Goal: Information Seeking & Learning: Learn about a topic

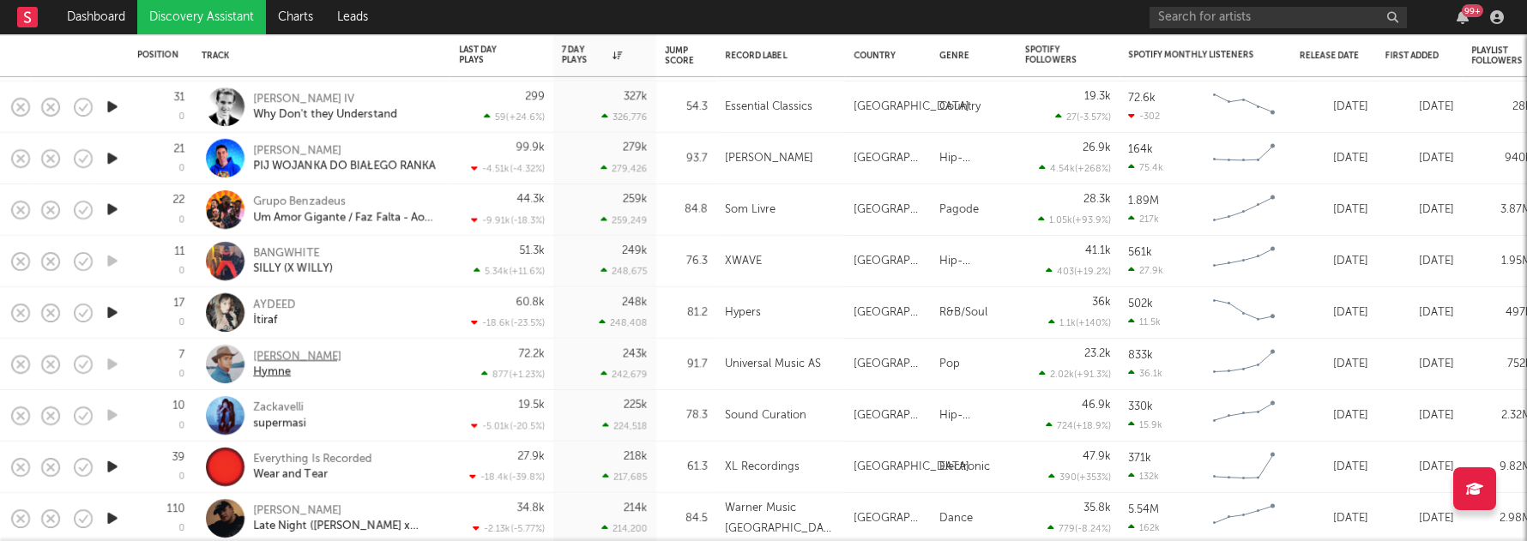
click at [269, 370] on div "Hymne" at bounding box center [297, 372] width 88 height 15
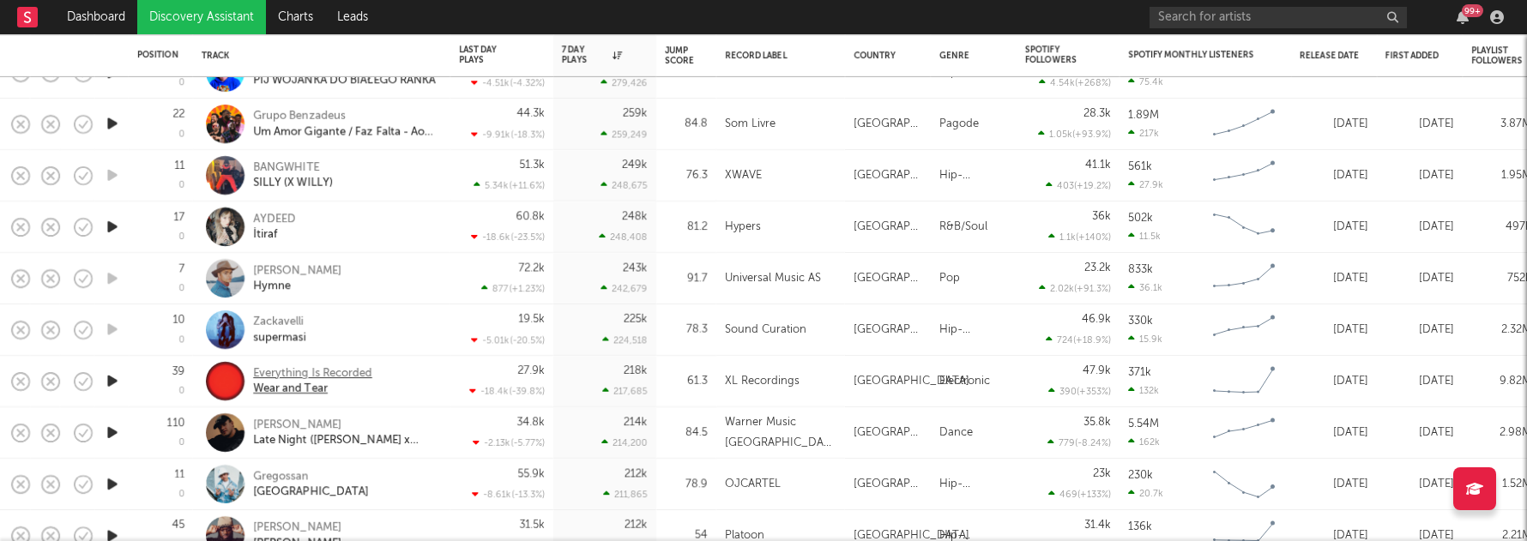
click at [309, 390] on div "Wear and Tear" at bounding box center [312, 389] width 119 height 15
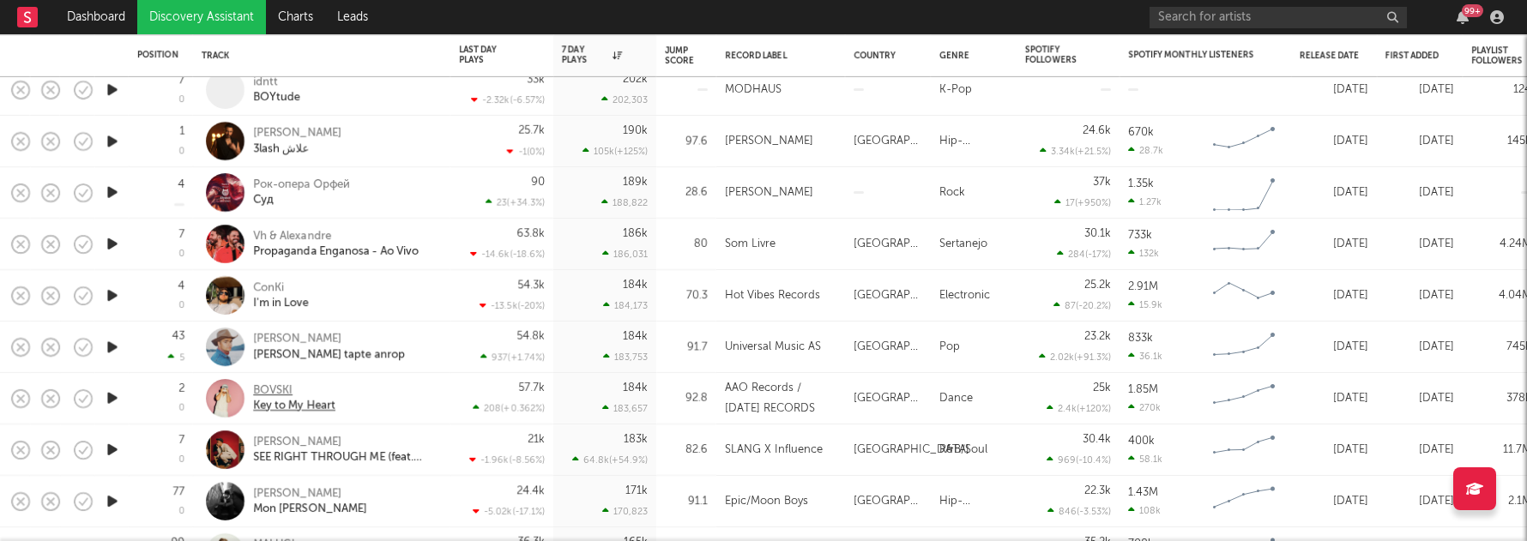
click at [299, 399] on div "Key to My Heart" at bounding box center [294, 406] width 82 height 15
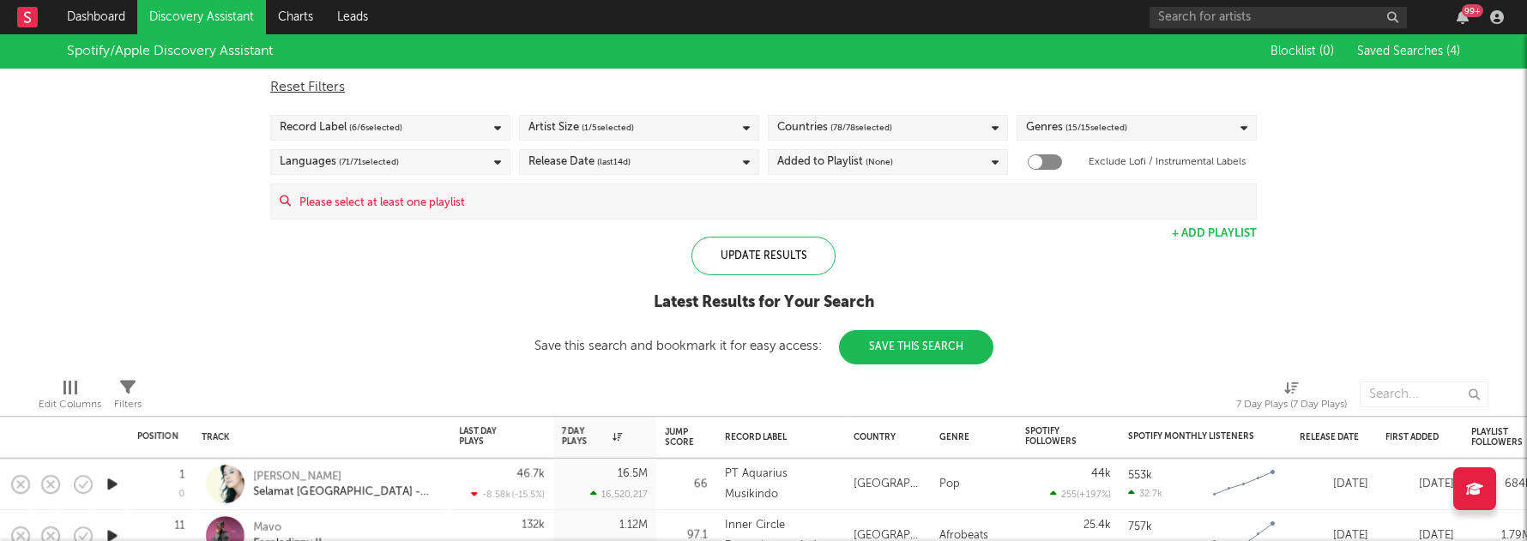
click at [595, 130] on span "( 1 / 5 selected)" at bounding box center [608, 128] width 52 height 21
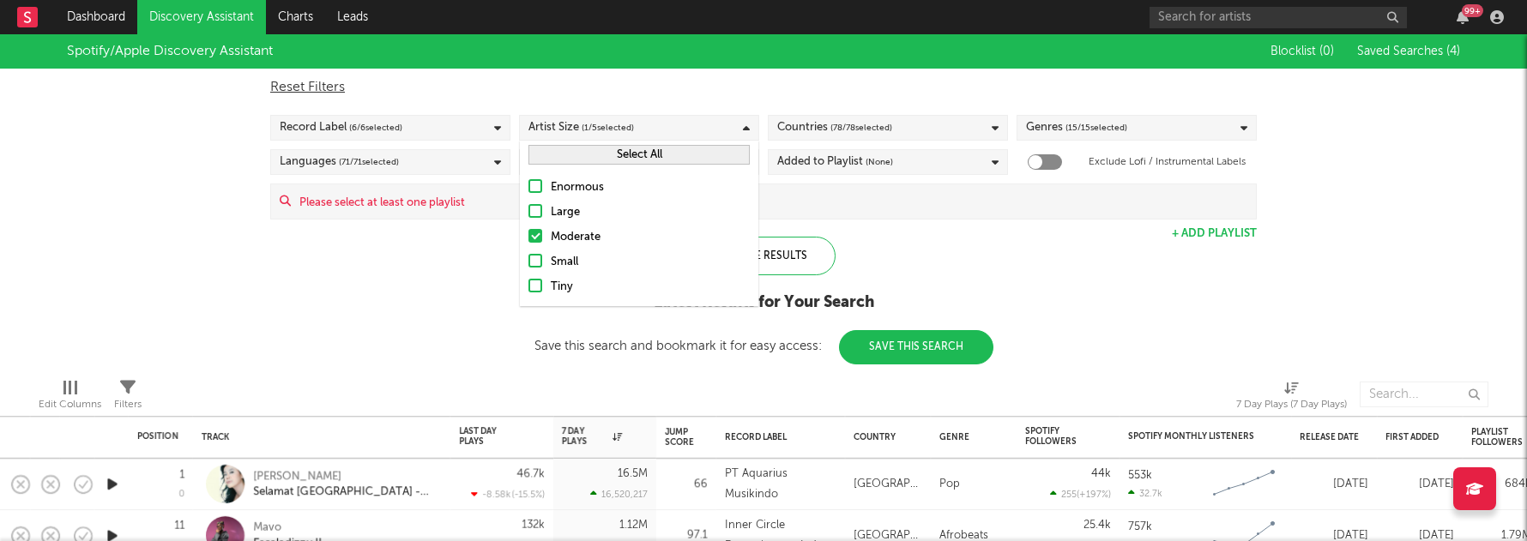
click at [595, 130] on span "( 1 / 5 selected)" at bounding box center [608, 128] width 52 height 21
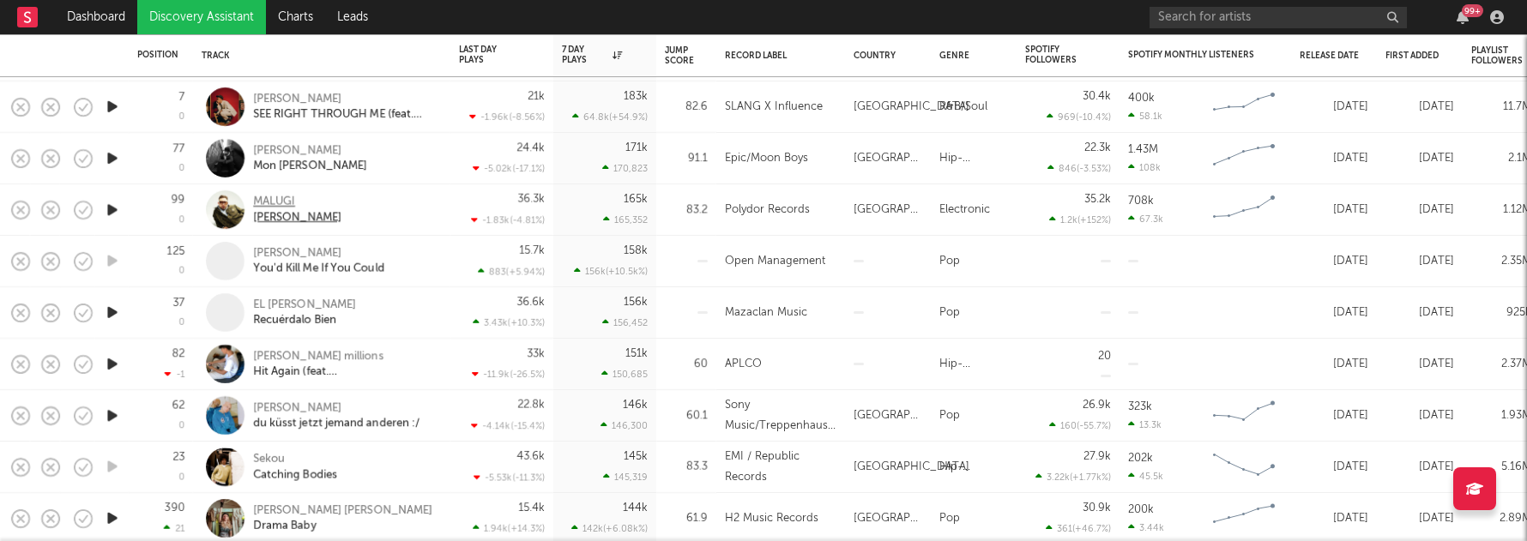
click at [306, 213] on div "Chiggy Chiggy" at bounding box center [297, 217] width 88 height 15
click at [293, 172] on div "Mon Chéri" at bounding box center [310, 166] width 114 height 15
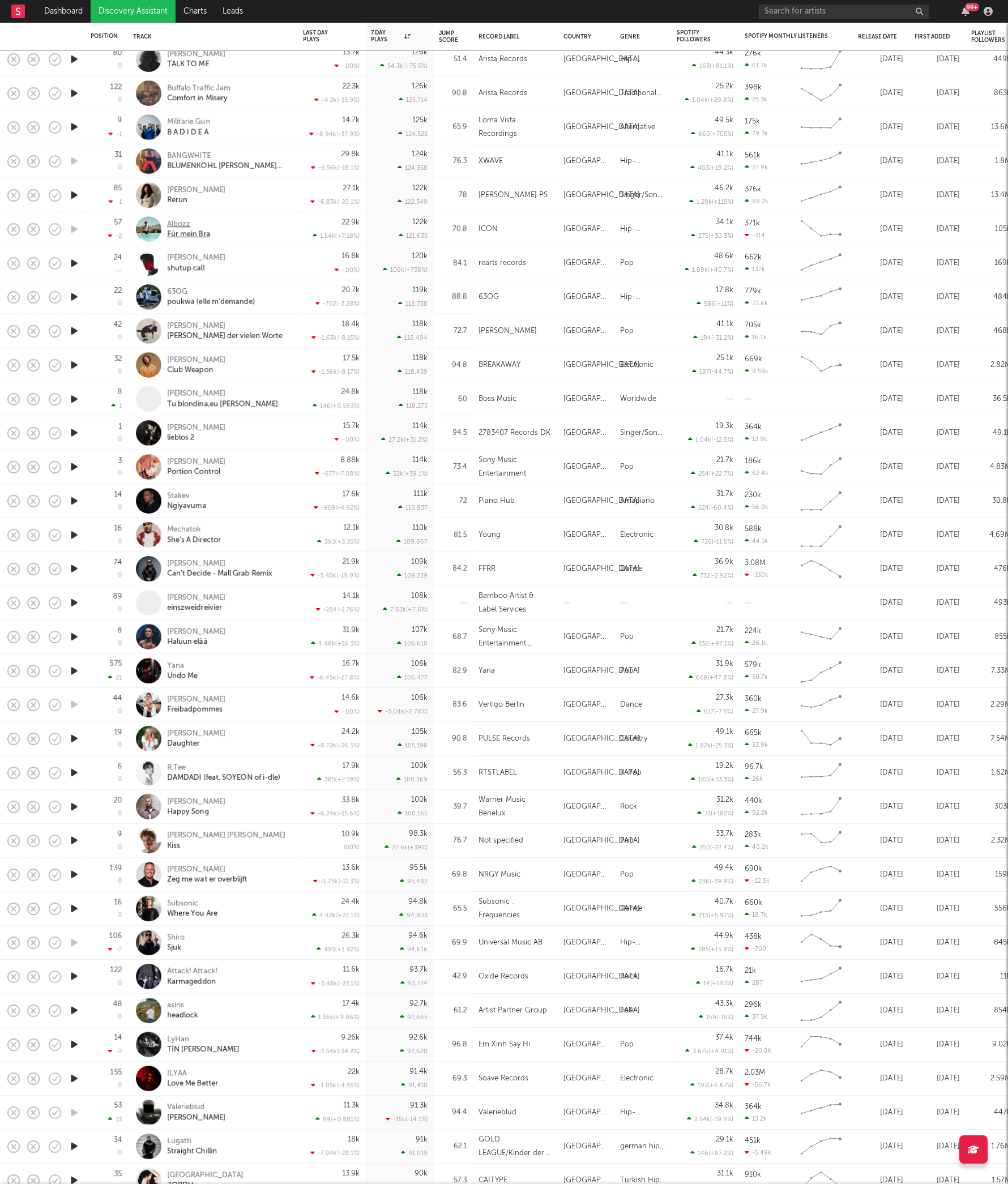
click at [188, 231] on div "Für mein Bra" at bounding box center [188, 234] width 43 height 10
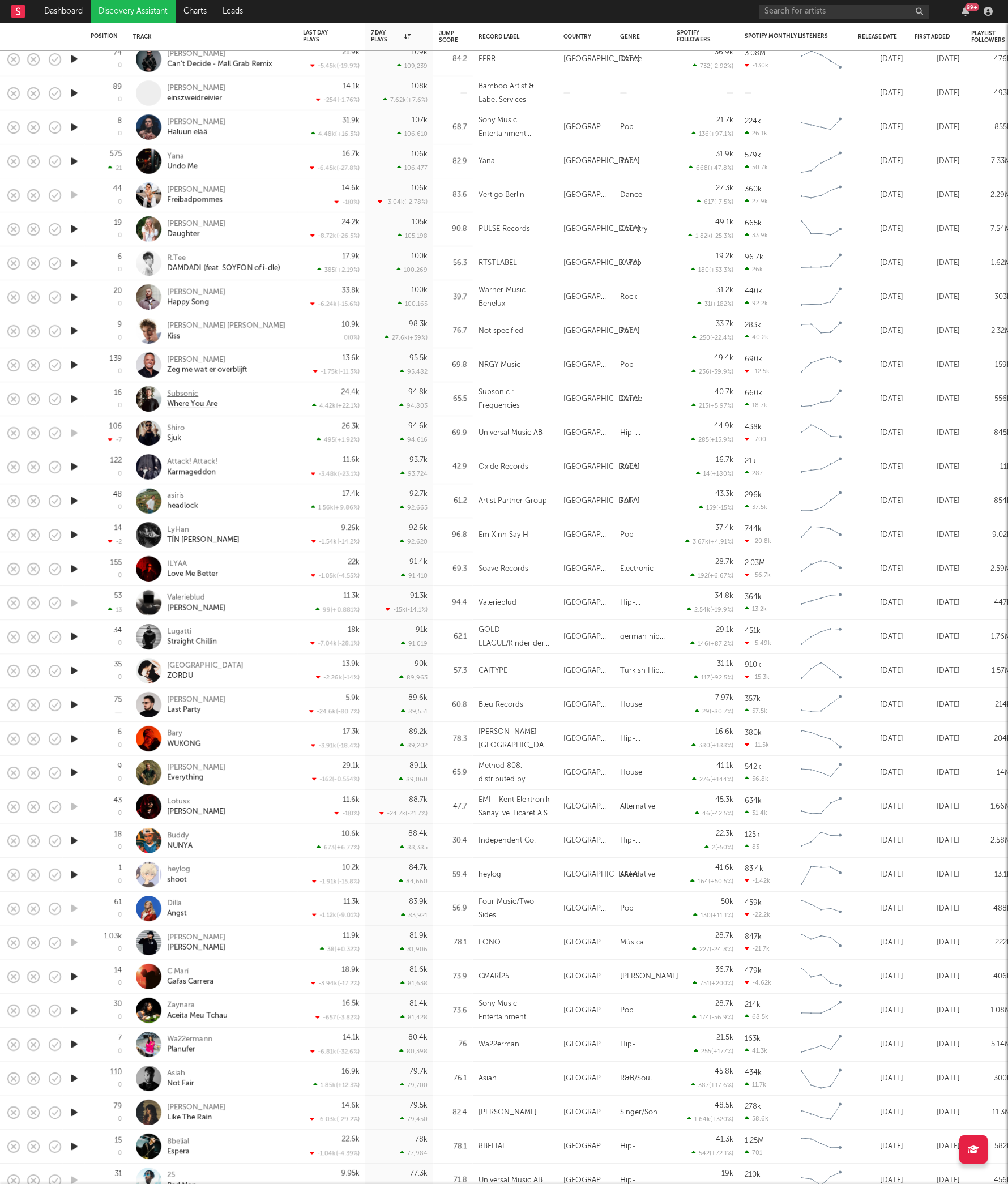
click at [181, 356] on div "Where You Are" at bounding box center [192, 404] width 50 height 10
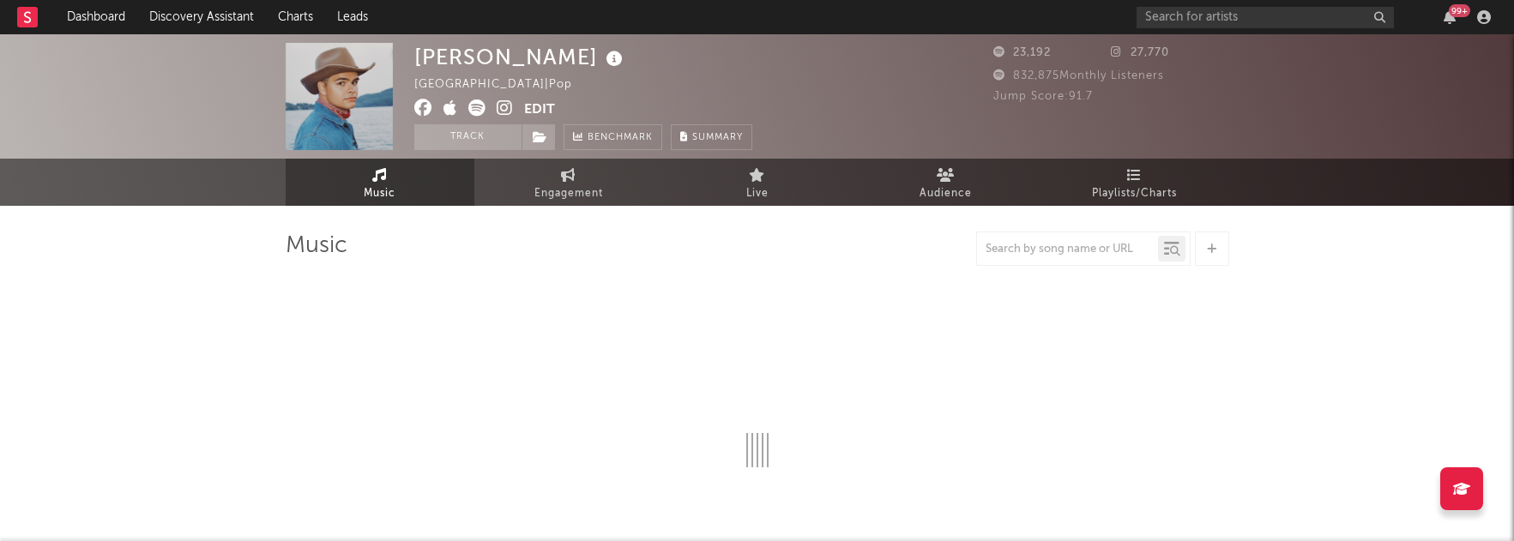
select select "6m"
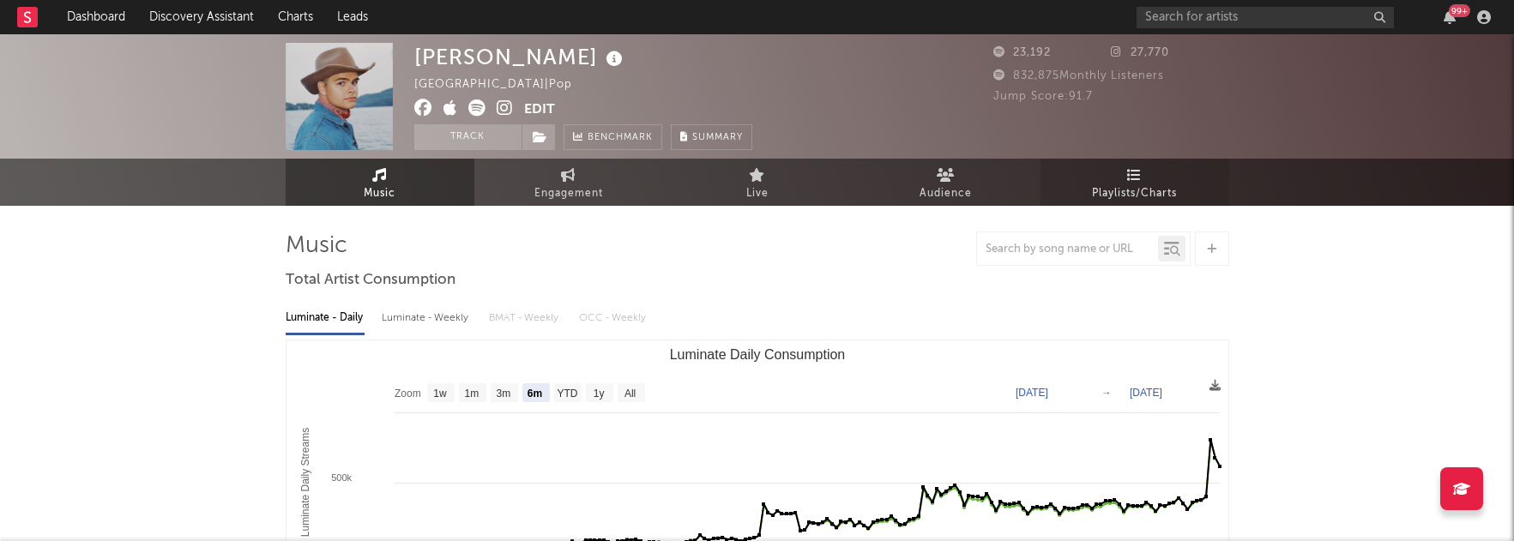
click at [1116, 181] on link "Playlists/Charts" at bounding box center [1135, 182] width 189 height 47
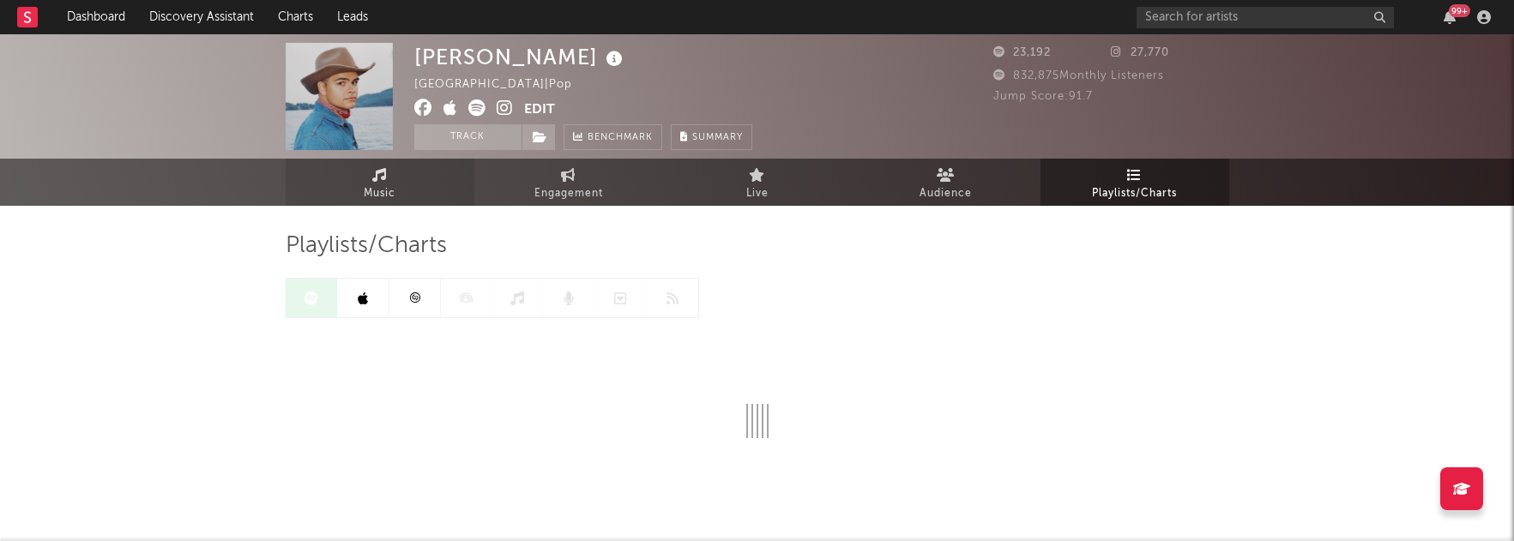
click at [384, 184] on span "Music" at bounding box center [380, 194] width 32 height 21
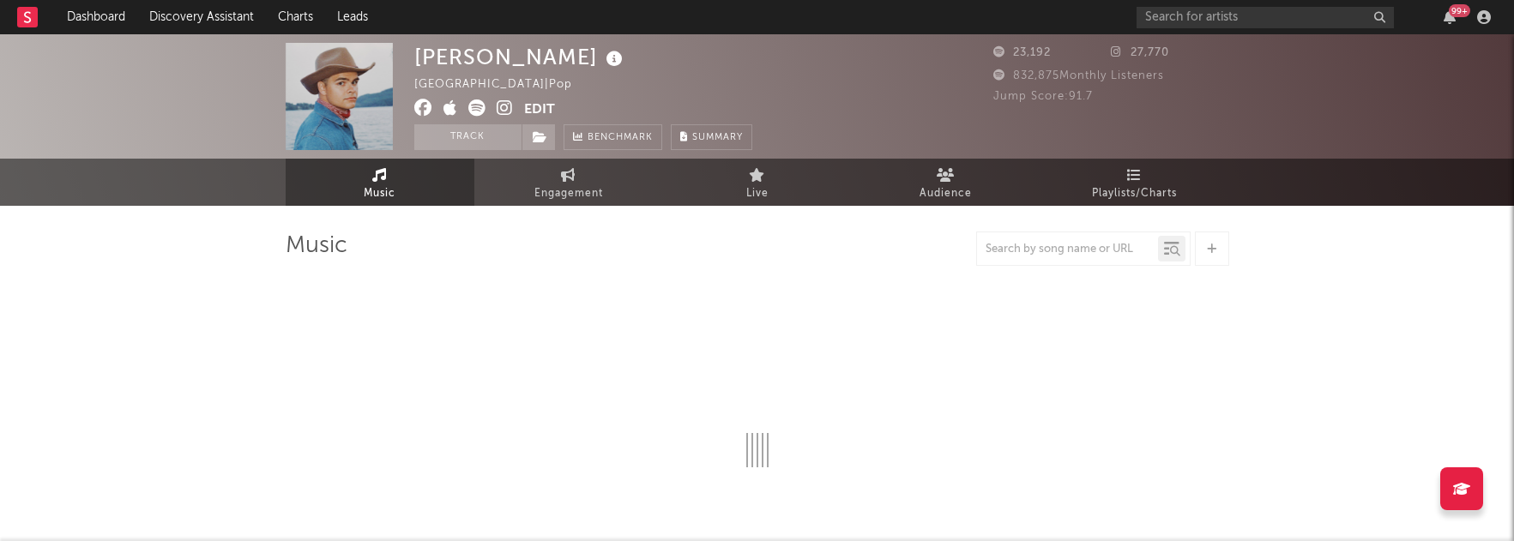
select select "6m"
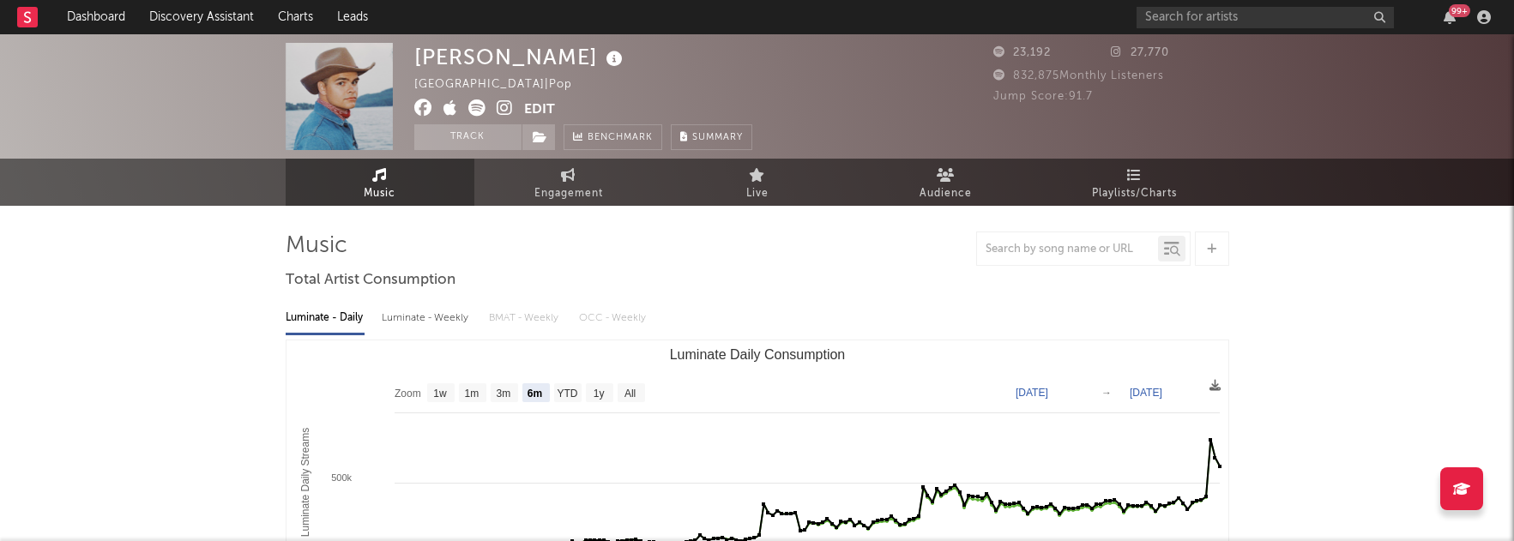
click at [469, 106] on icon at bounding box center [476, 108] width 17 height 17
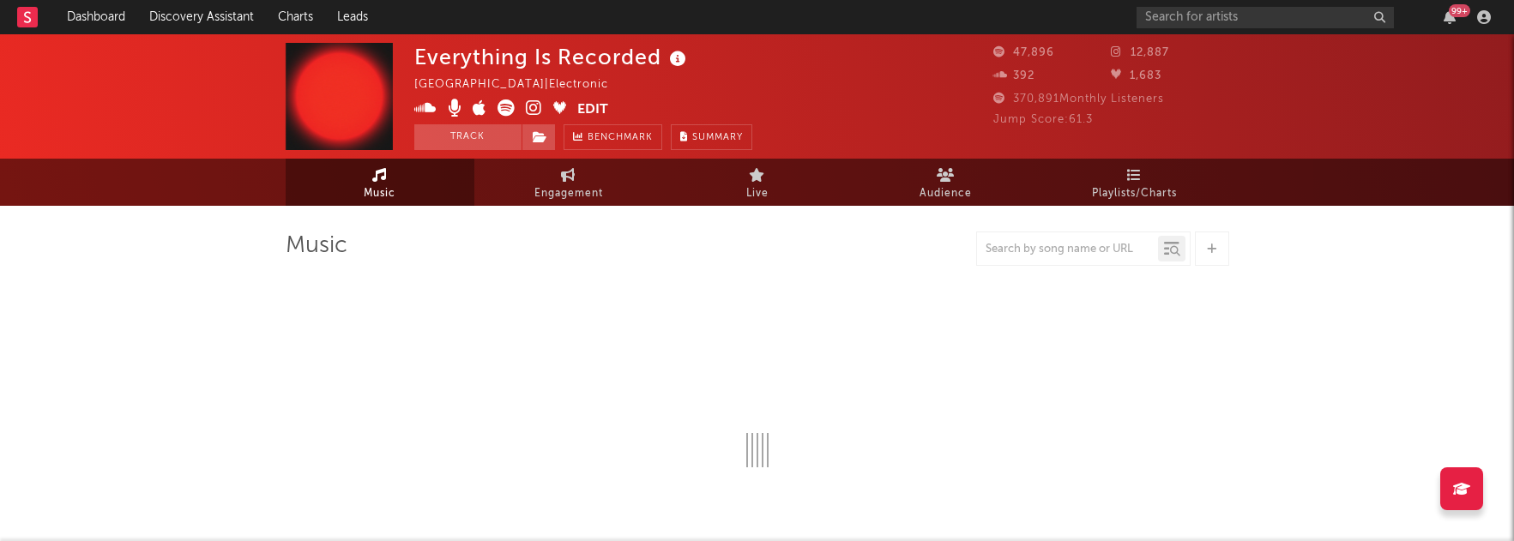
select select "6m"
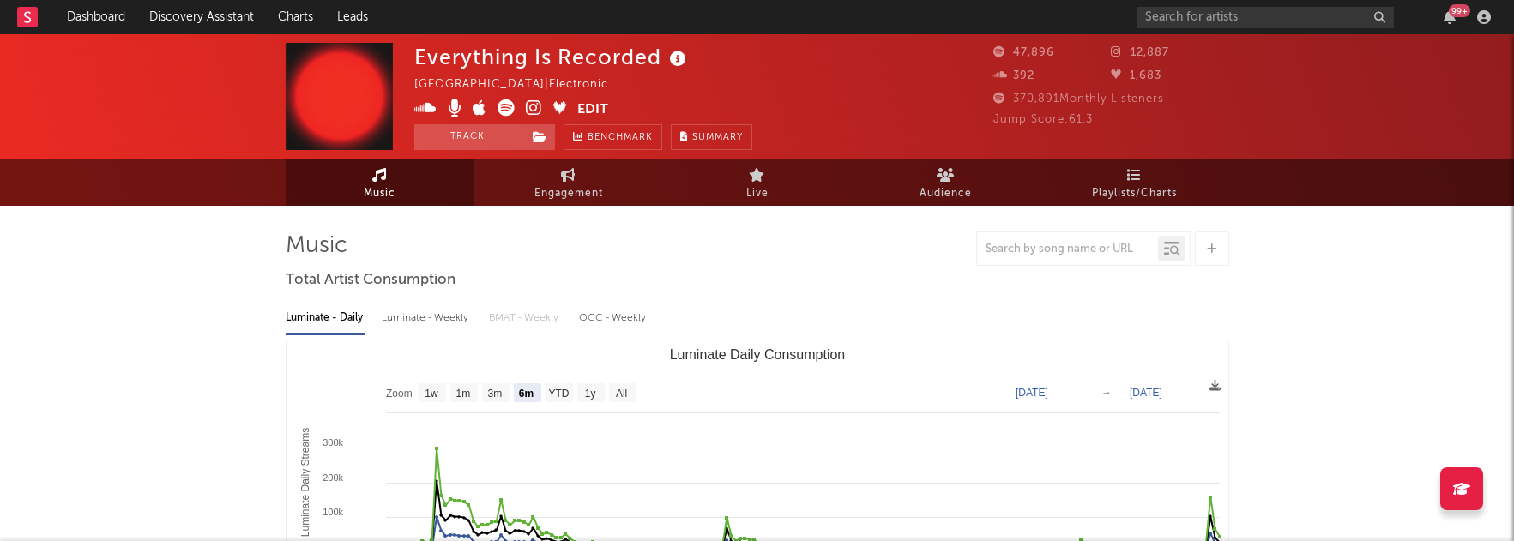
click at [502, 104] on icon at bounding box center [506, 108] width 17 height 17
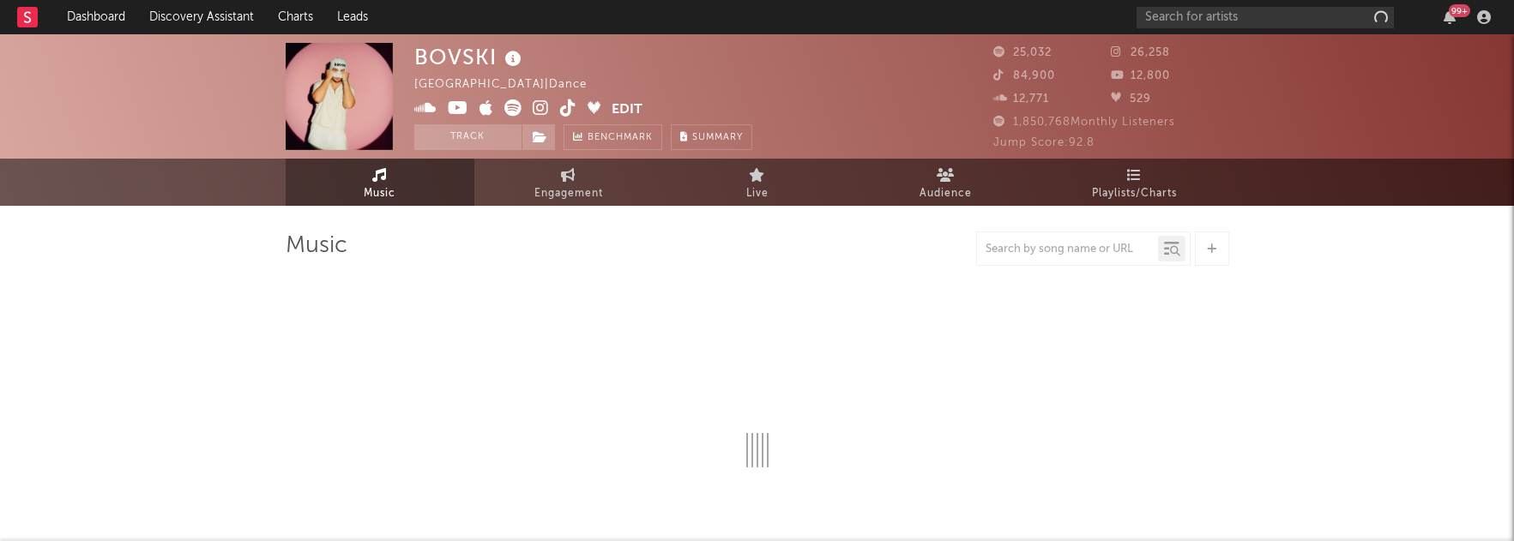
select select "6m"
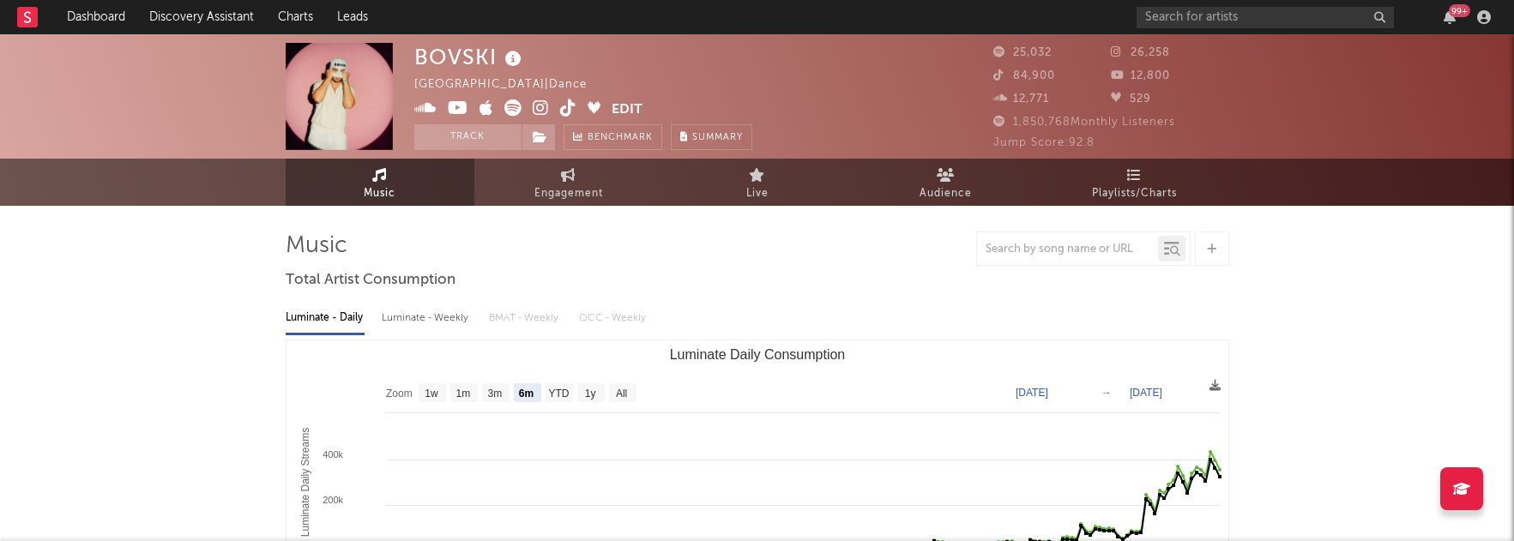
click at [510, 101] on icon at bounding box center [512, 108] width 17 height 17
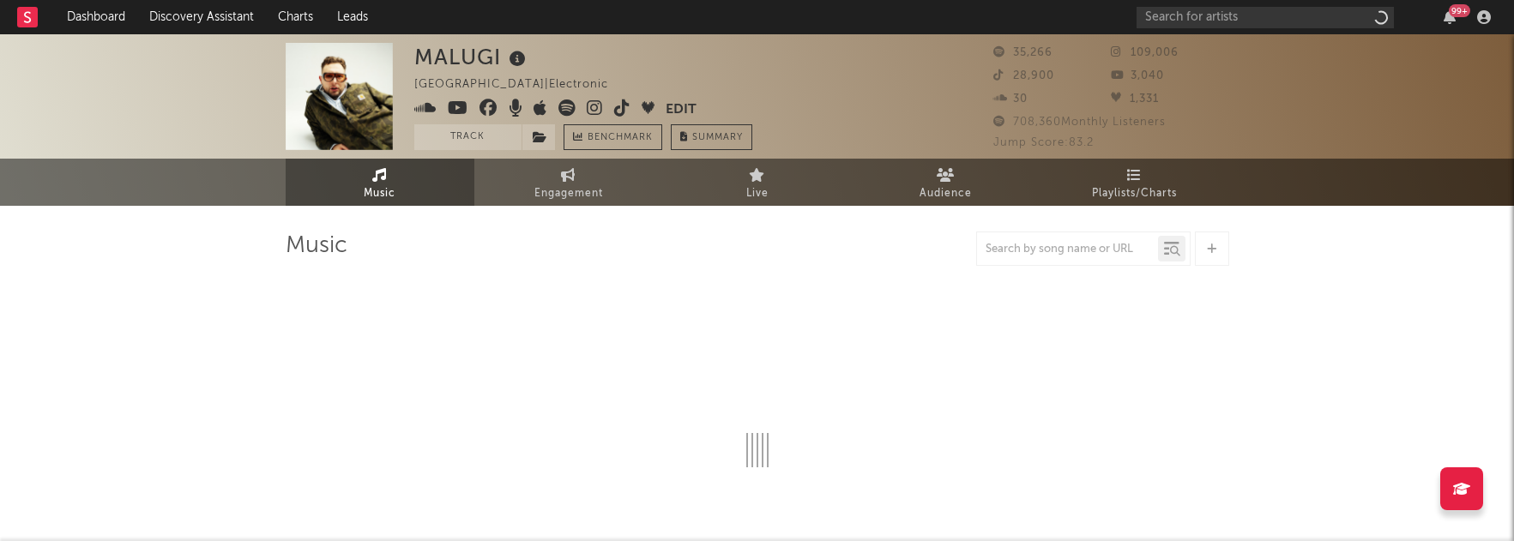
select select "6m"
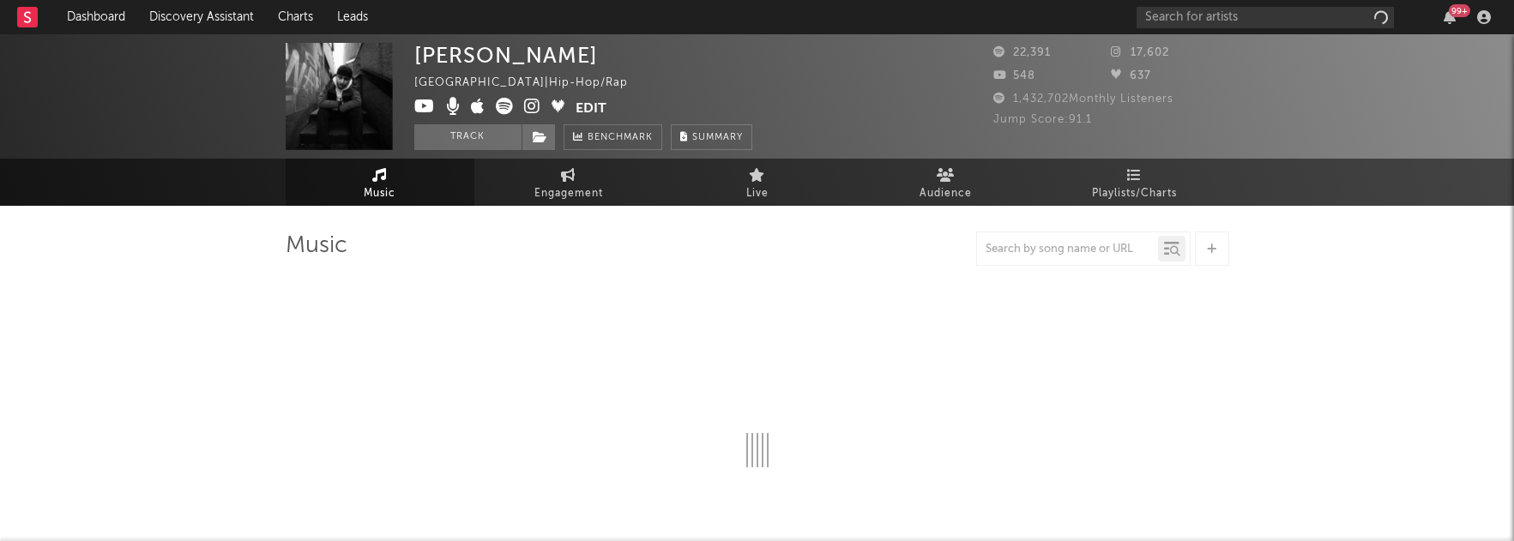
select select "6m"
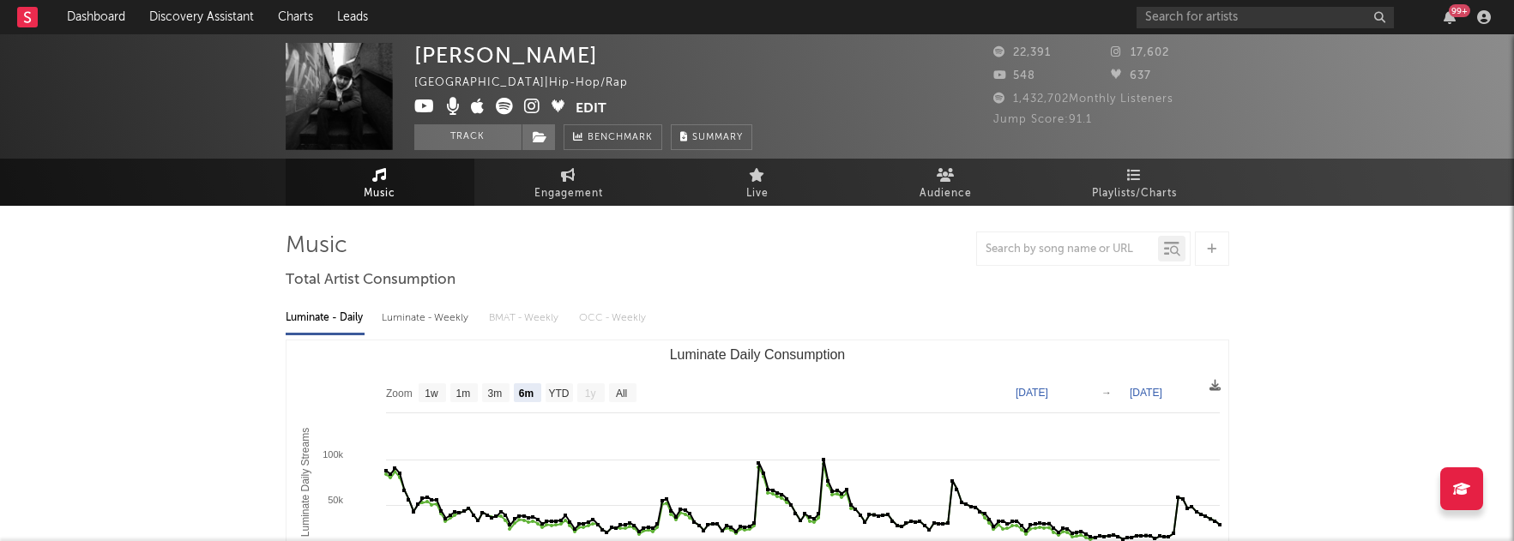
click at [498, 99] on icon at bounding box center [504, 106] width 17 height 17
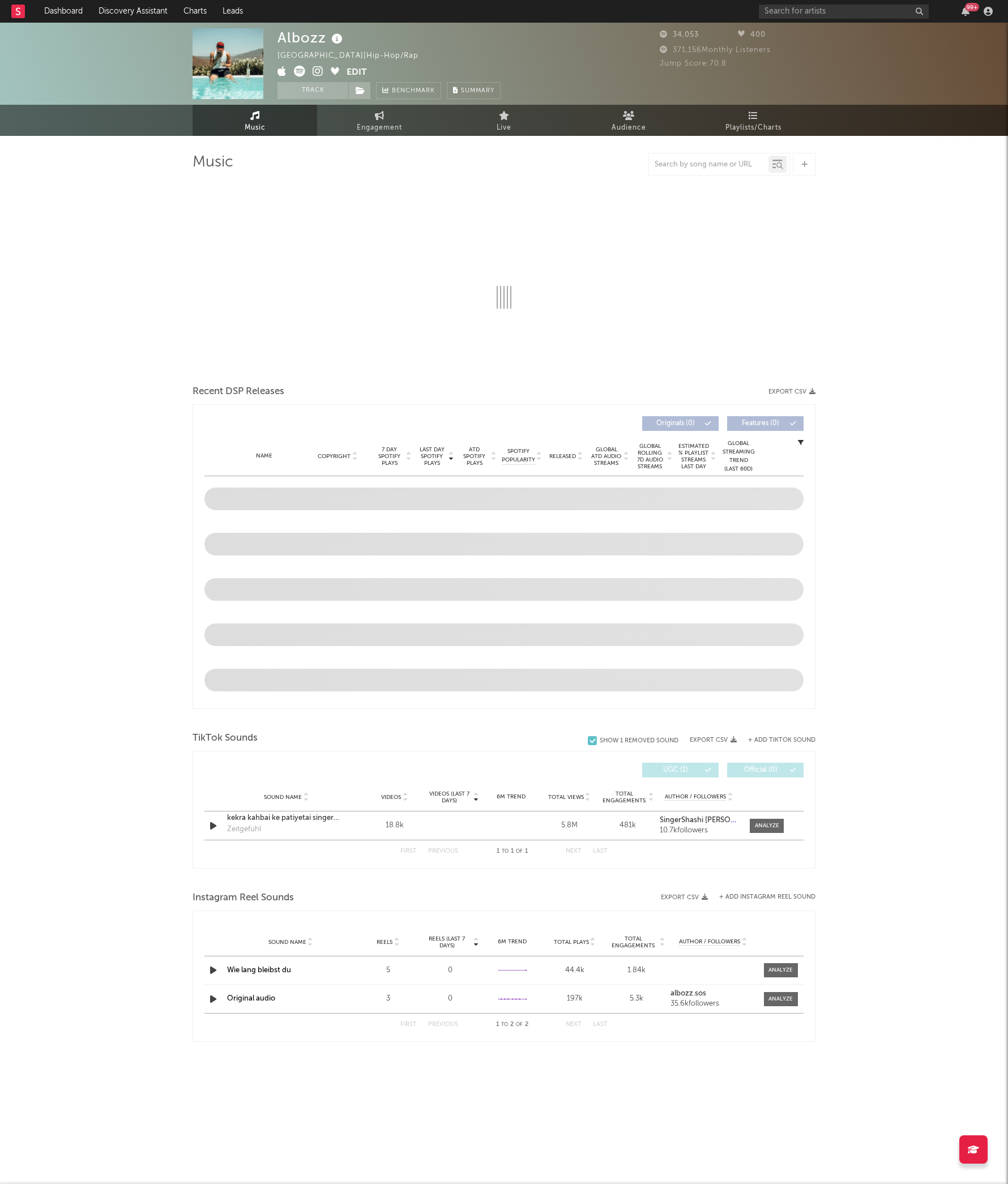
select select "6m"
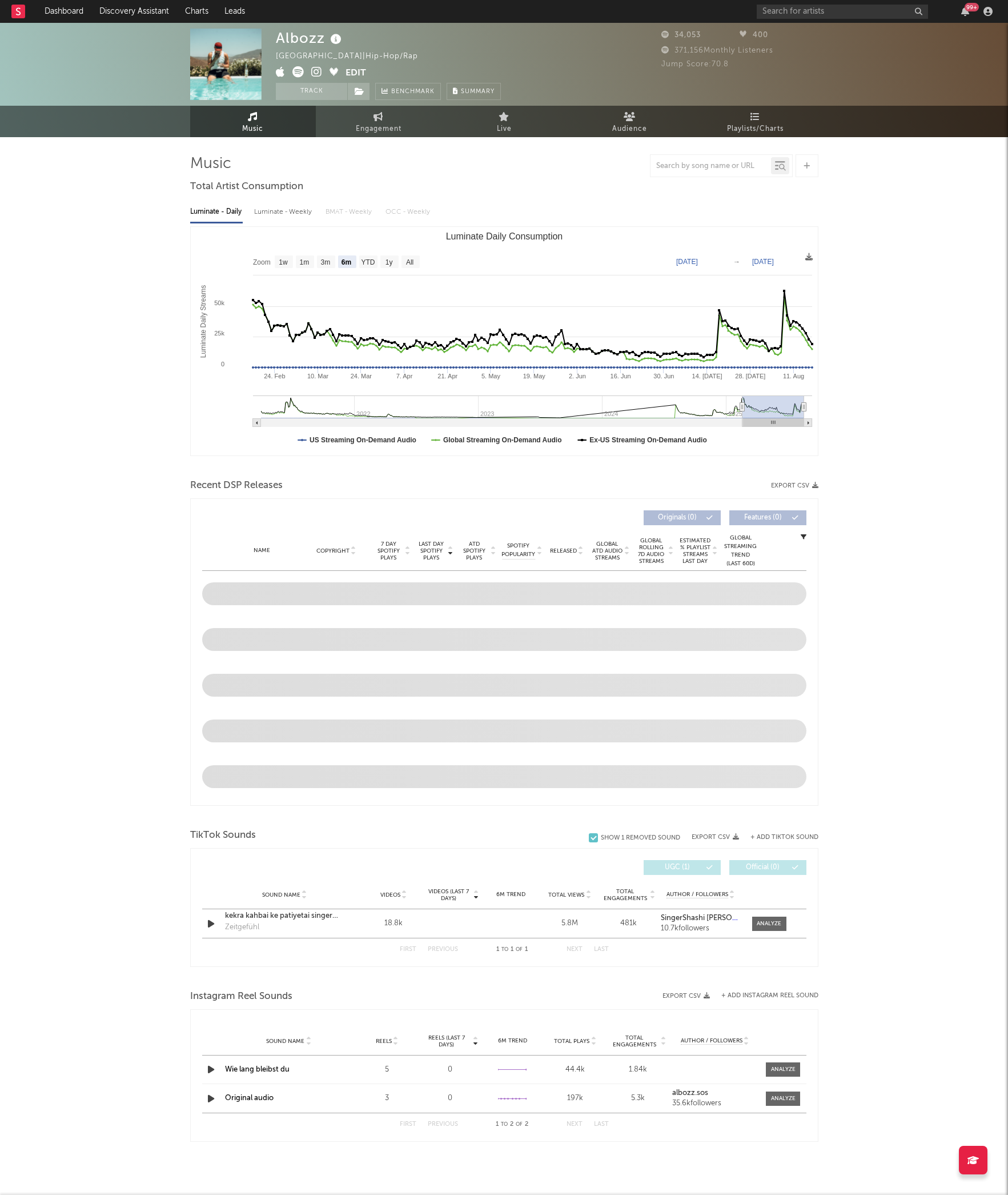
click at [306, 67] on span at bounding box center [310, 73] width 70 height 14
click at [300, 70] on icon at bounding box center [298, 72] width 11 height 11
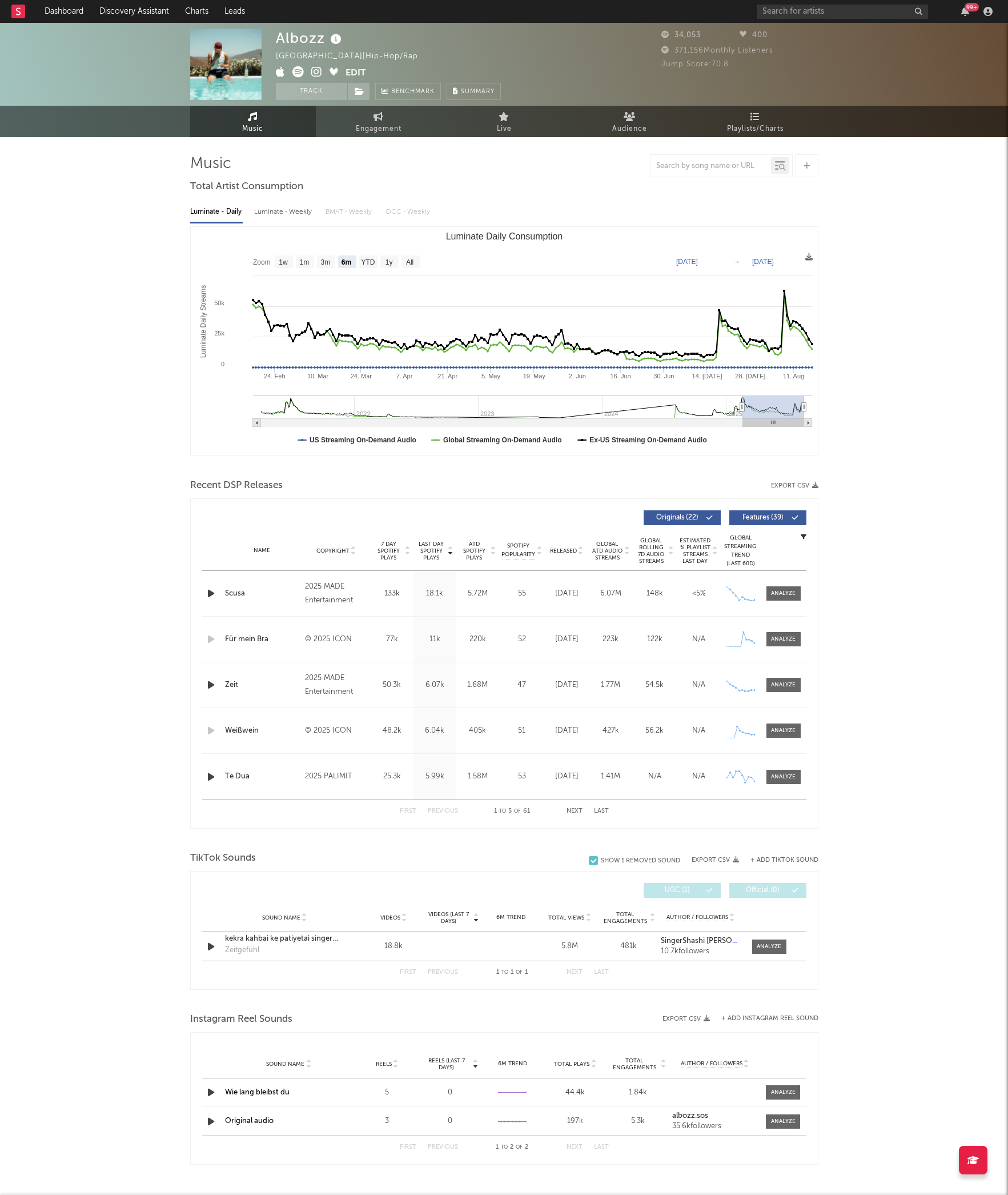
click at [376, 550] on span "7 Day Spotify Plays" at bounding box center [388, 551] width 30 height 21
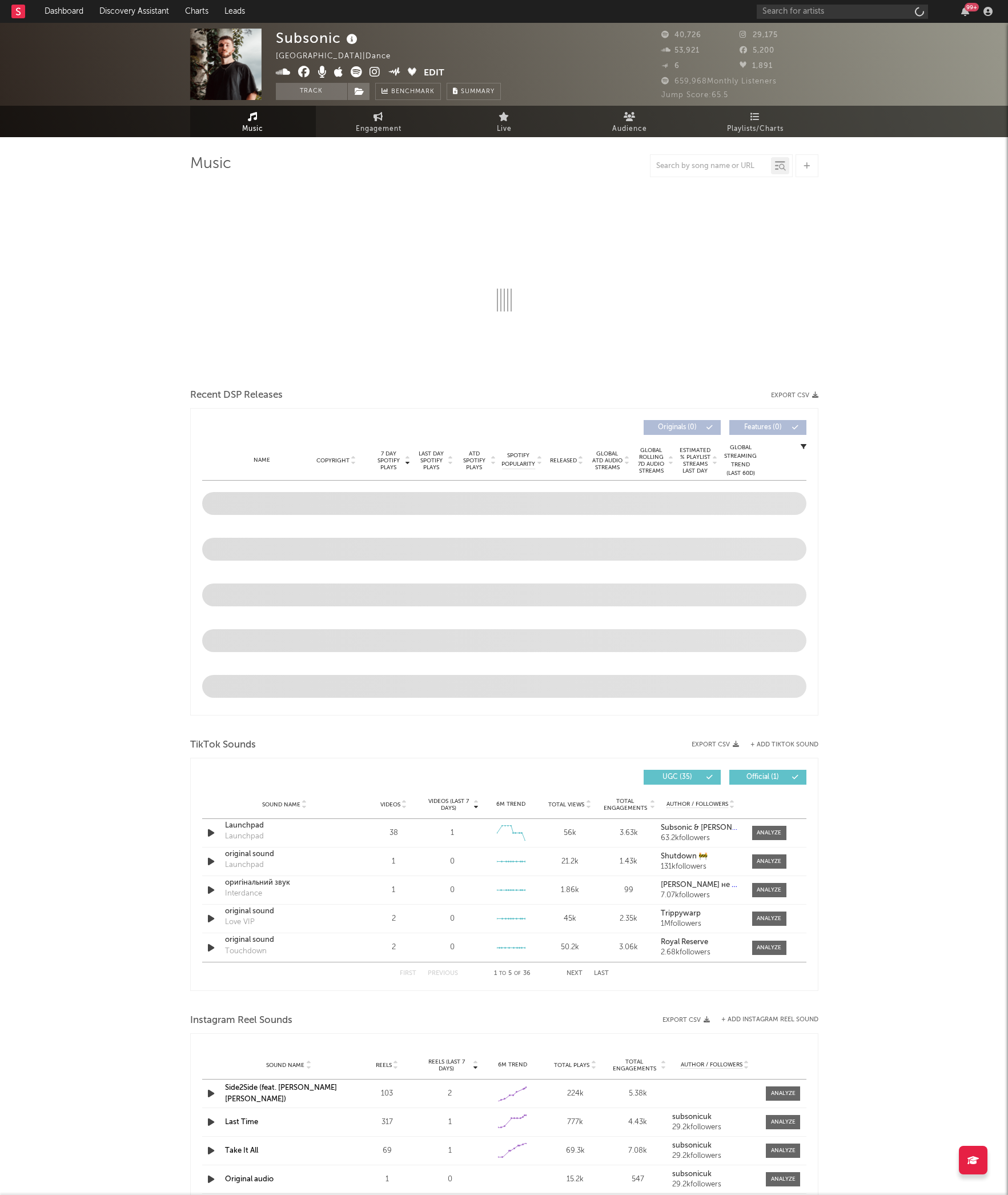
select select "6m"
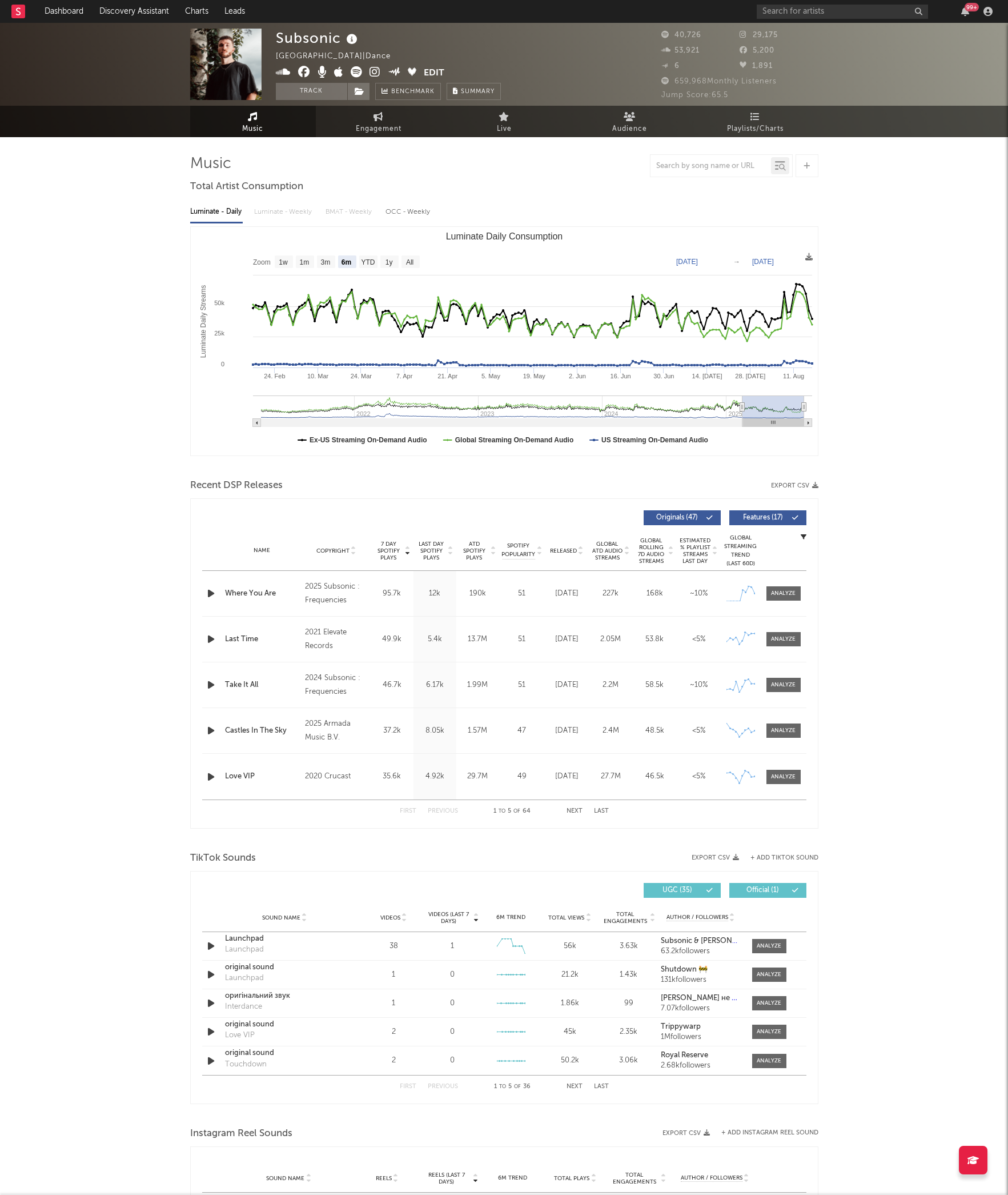
click at [356, 75] on icon at bounding box center [356, 72] width 11 height 11
